Goal: Task Accomplishment & Management: Use online tool/utility

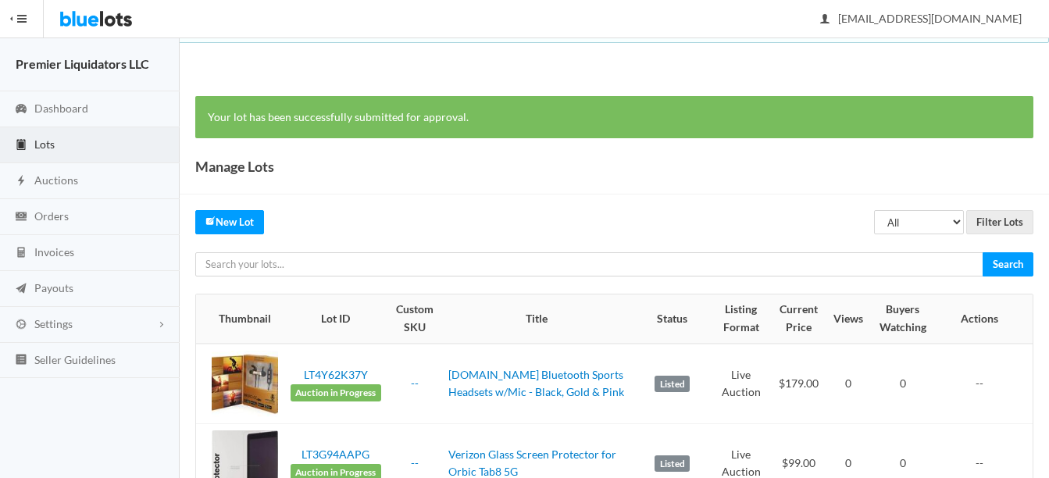
click at [38, 143] on span "Lots" at bounding box center [44, 144] width 20 height 13
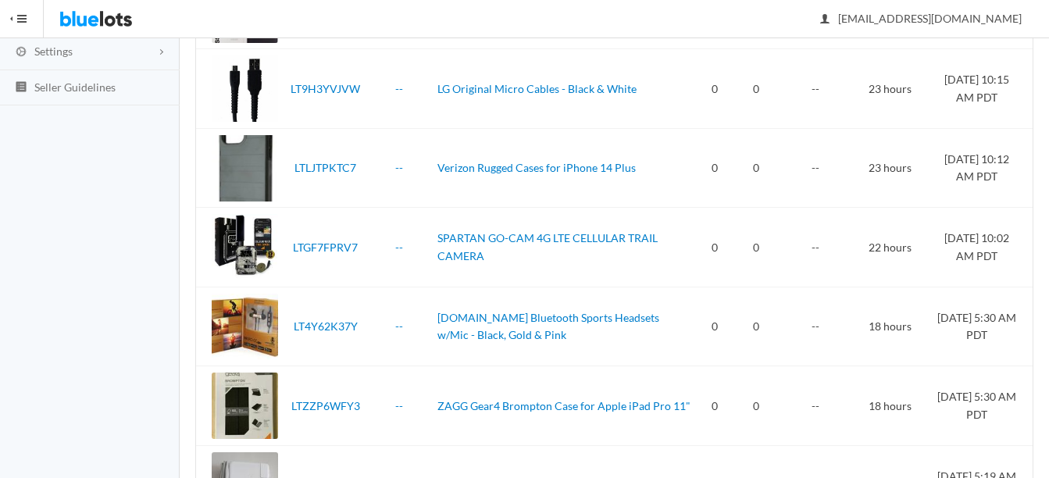
scroll to position [41, 0]
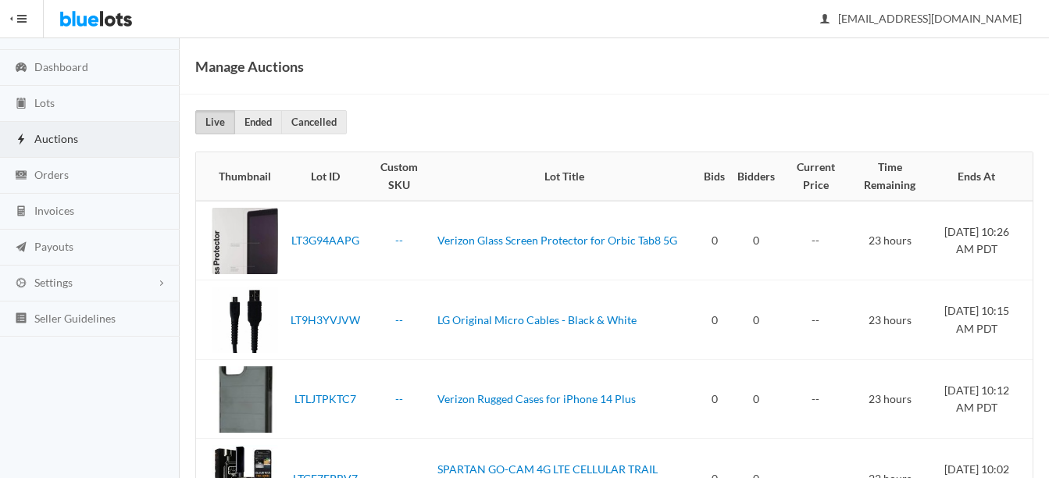
click at [45, 138] on span "Auctions" at bounding box center [56, 138] width 44 height 13
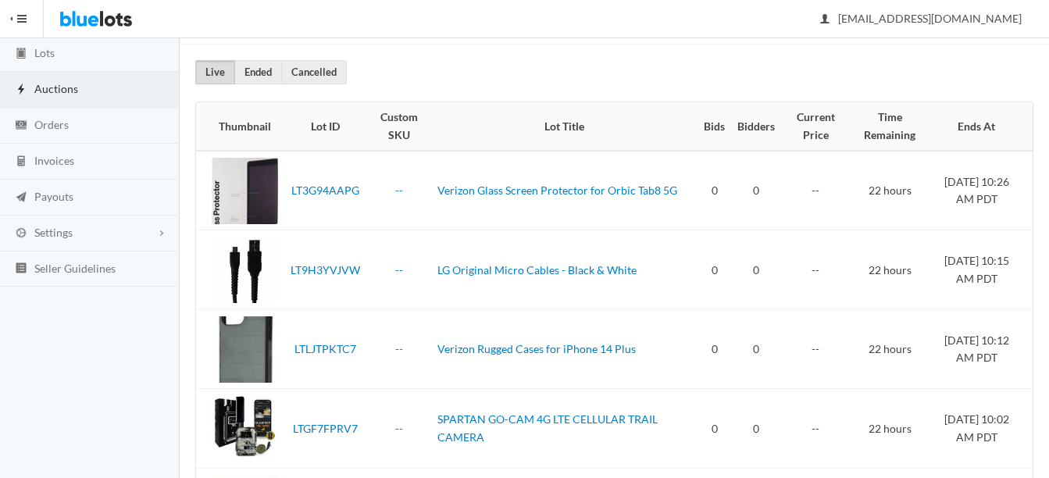
scroll to position [41, 0]
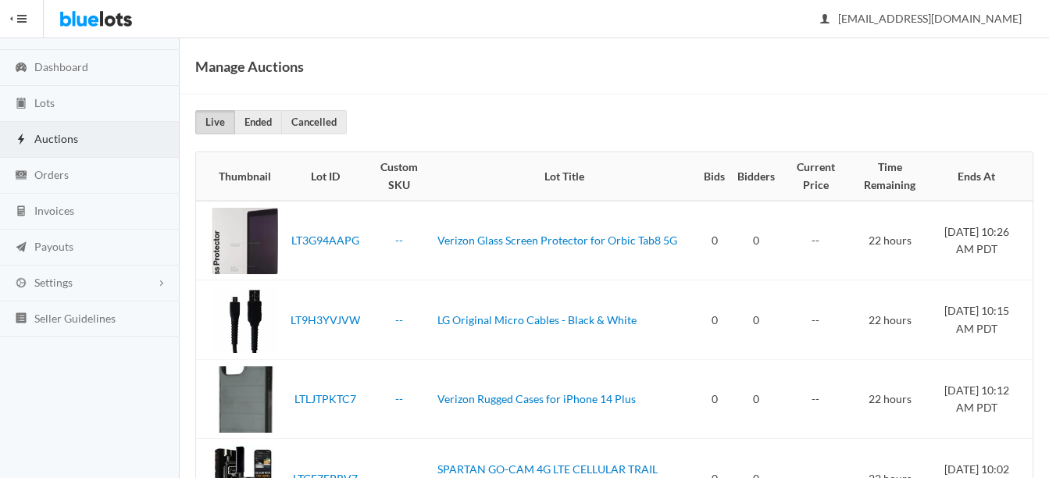
drag, startPoint x: 503, startPoint y: 205, endPoint x: 514, endPoint y: 204, distance: 11.0
click at [513, 204] on td "Verizon Glass Screen Protector for Orbic Tab8 5G" at bounding box center [564, 241] width 266 height 80
click at [45, 134] on span "Auctions" at bounding box center [56, 138] width 44 height 13
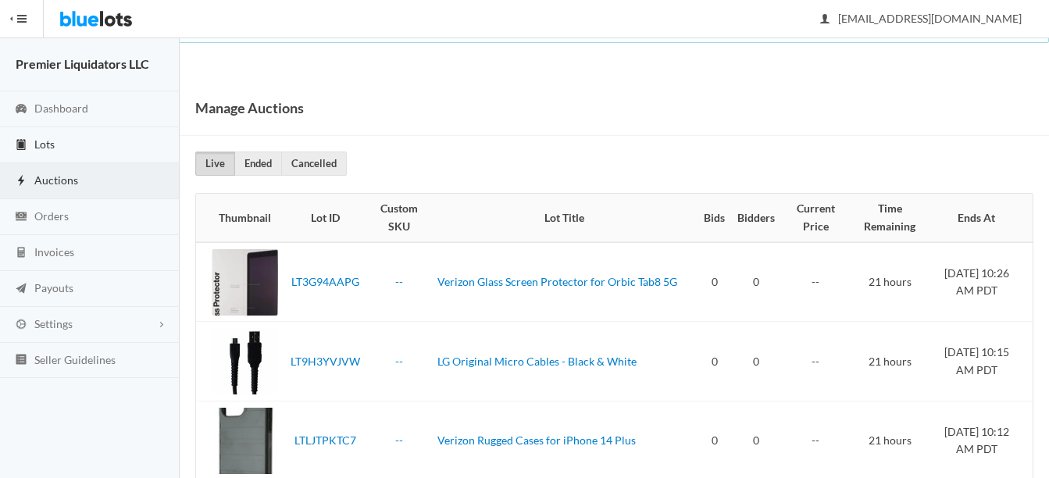
click at [34, 143] on span "Lots" at bounding box center [44, 144] width 20 height 13
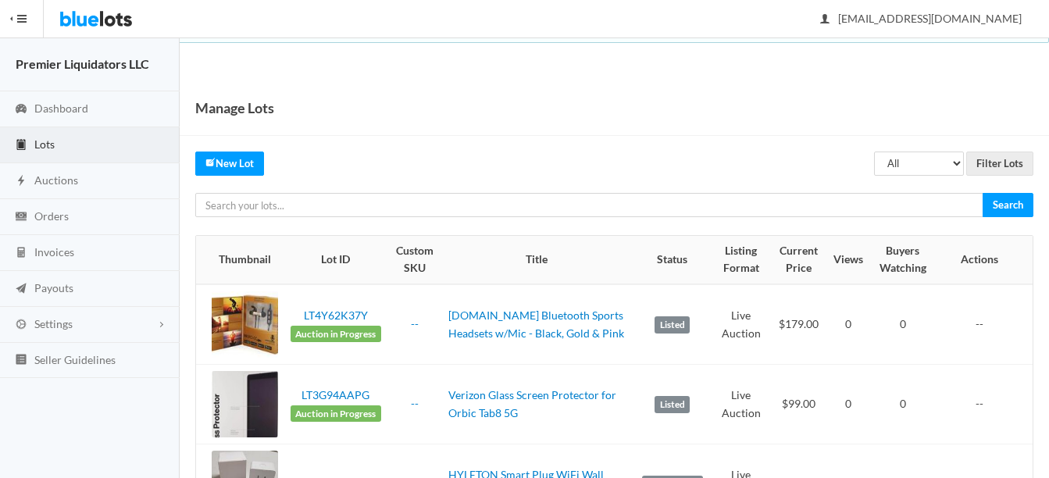
click at [426, 212] on input "text" at bounding box center [589, 205] width 788 height 24
type input "nimble"
click at [983, 193] on input "Search" at bounding box center [1008, 205] width 51 height 24
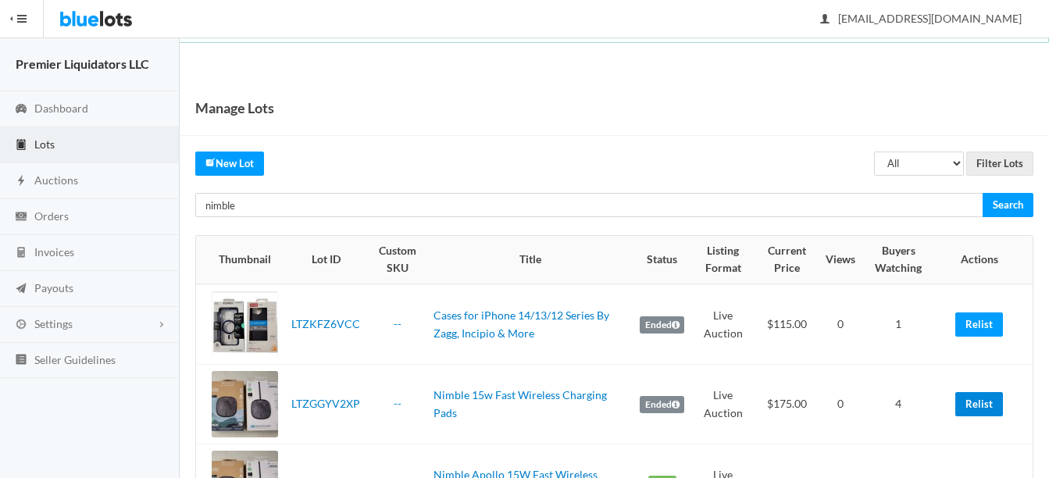
drag, startPoint x: 978, startPoint y: 402, endPoint x: 630, endPoint y: 66, distance: 484.6
click at [977, 402] on link "Relist" at bounding box center [980, 404] width 48 height 24
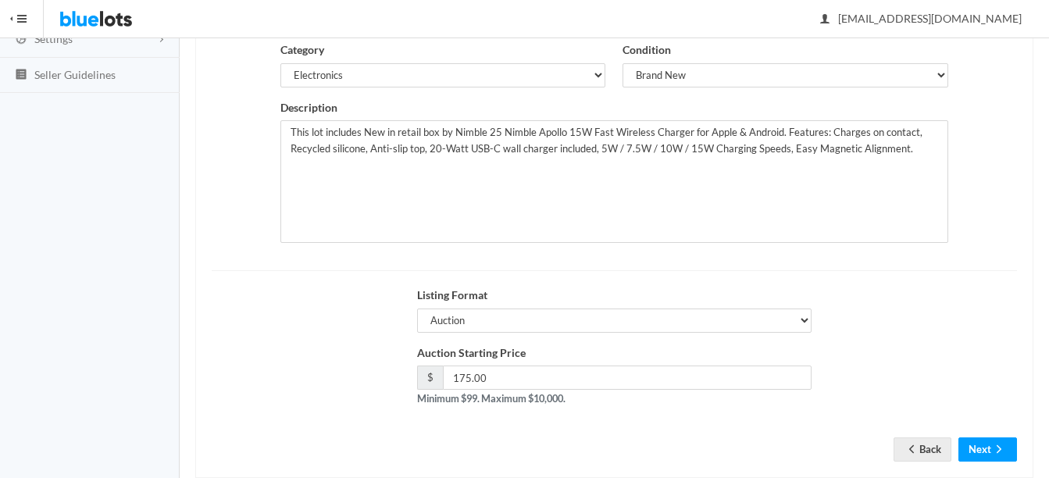
scroll to position [313, 0]
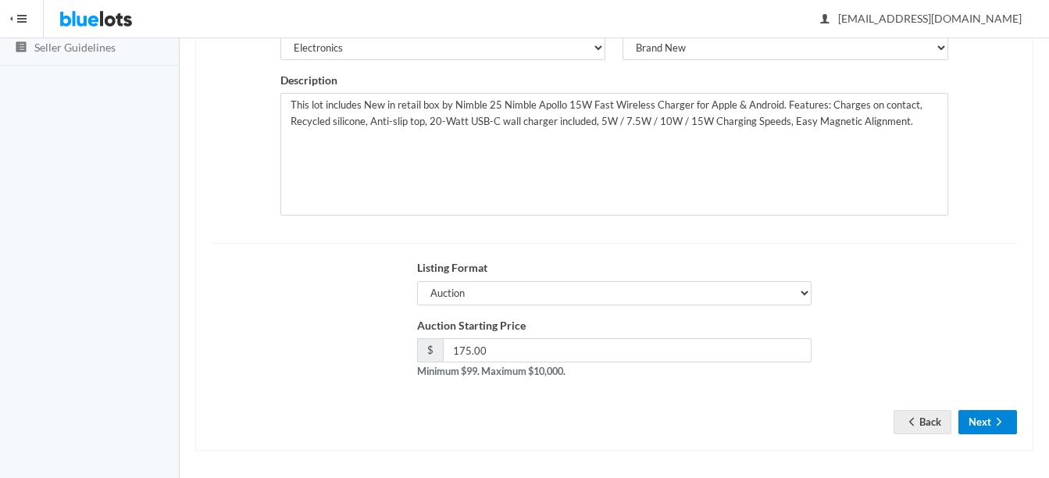
click at [1009, 417] on button "Next" at bounding box center [988, 422] width 59 height 24
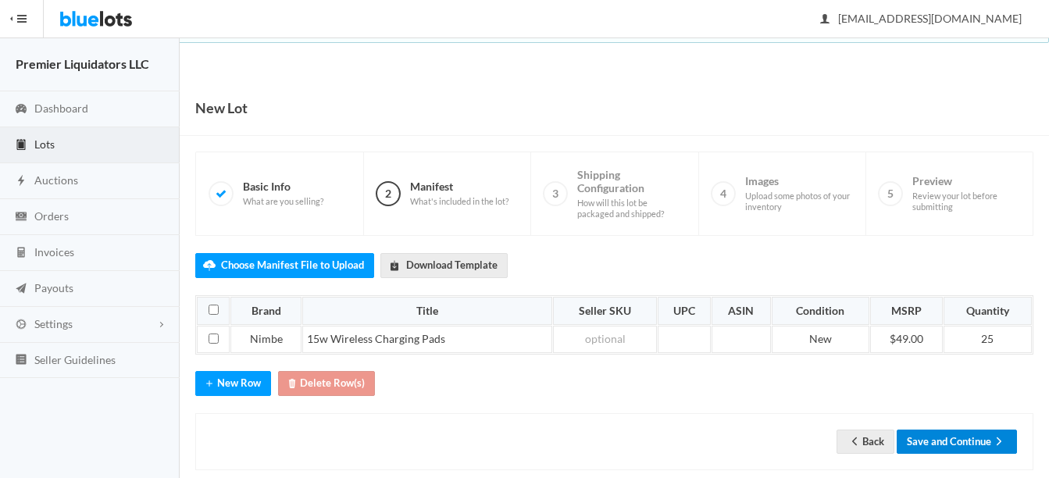
click at [949, 439] on button "Save and Continue" at bounding box center [957, 442] width 120 height 24
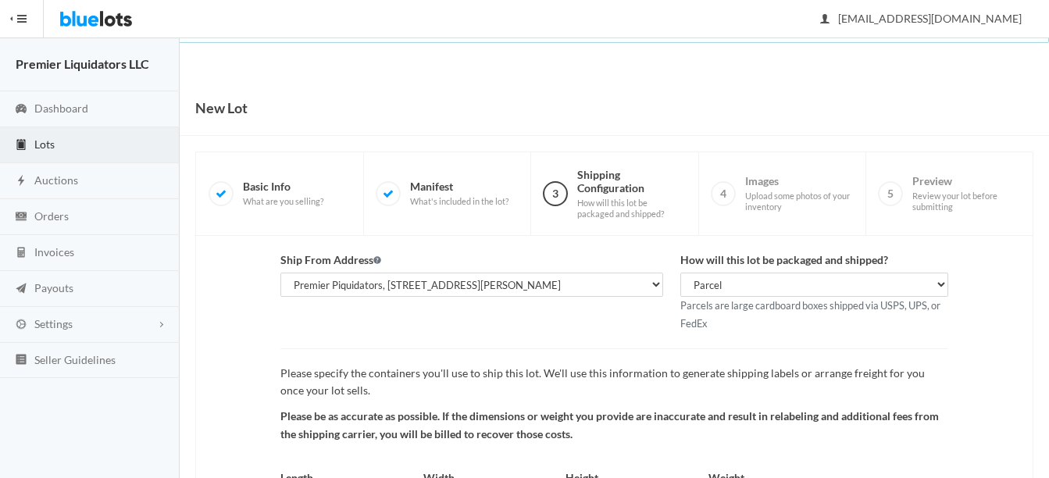
scroll to position [163, 0]
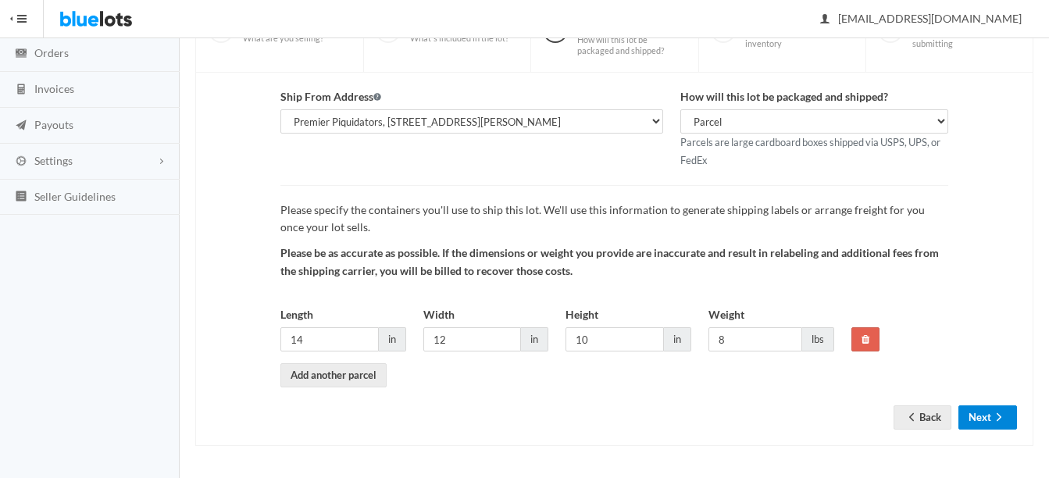
click at [980, 419] on button "Next" at bounding box center [988, 417] width 59 height 24
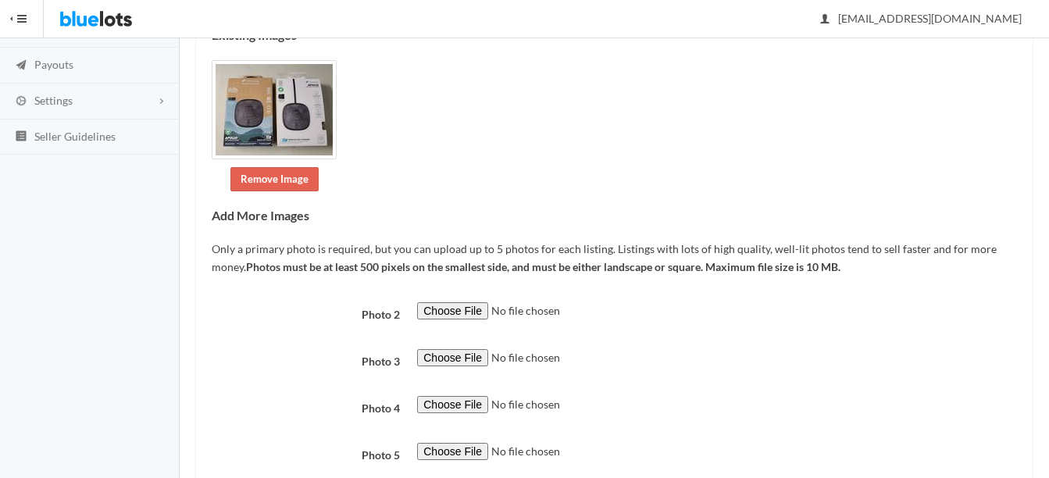
scroll to position [326, 0]
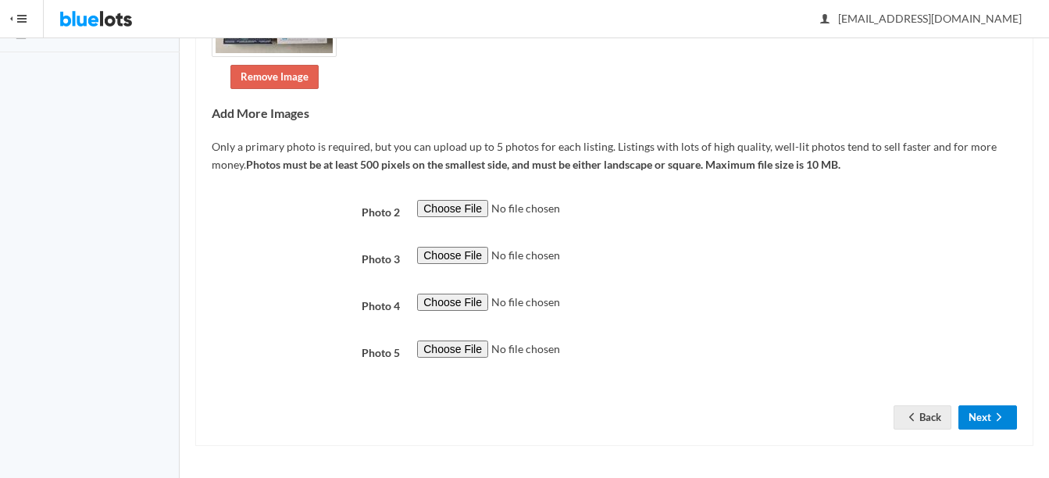
click at [970, 416] on button "Next" at bounding box center [988, 417] width 59 height 24
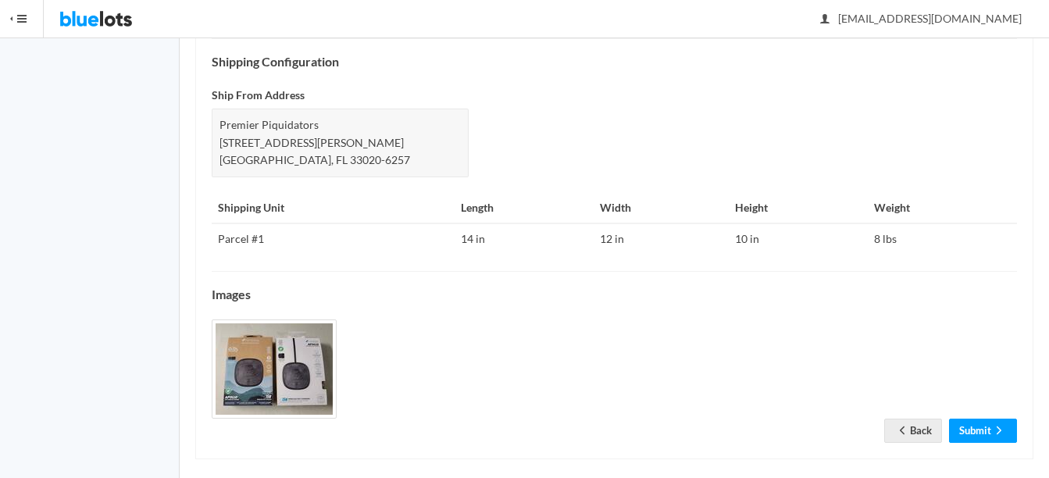
scroll to position [663, 0]
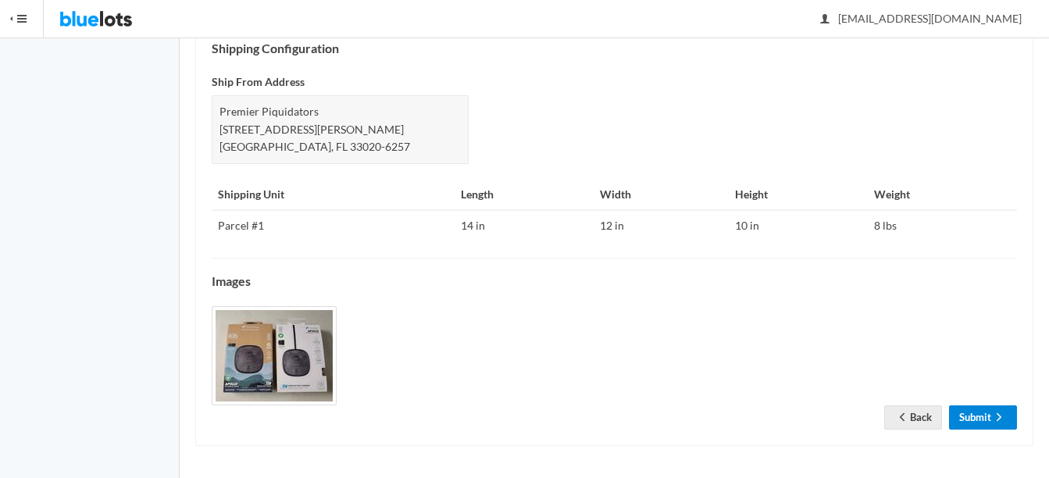
click at [977, 428] on link "Submit" at bounding box center [983, 417] width 68 height 24
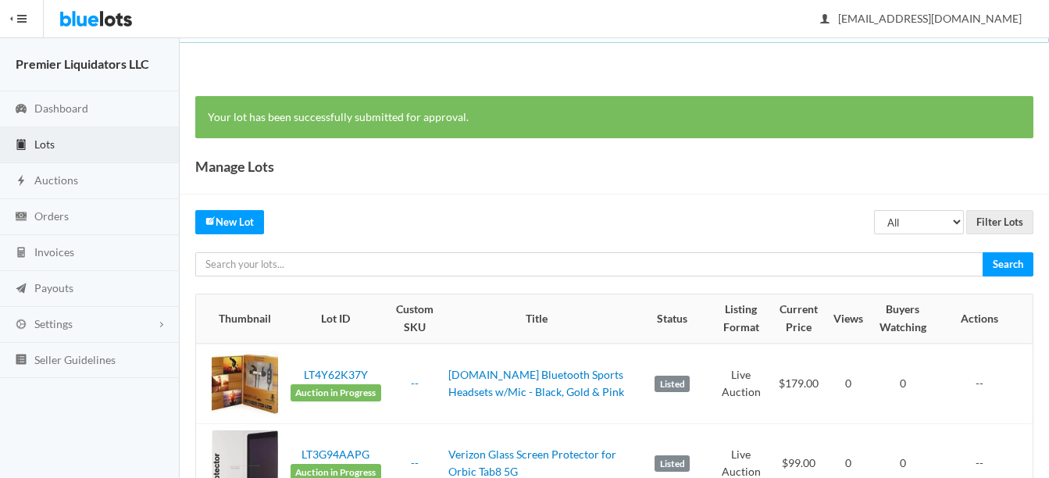
click at [41, 142] on span "Lots" at bounding box center [44, 144] width 20 height 13
